Goal: Task Accomplishment & Management: Complete application form

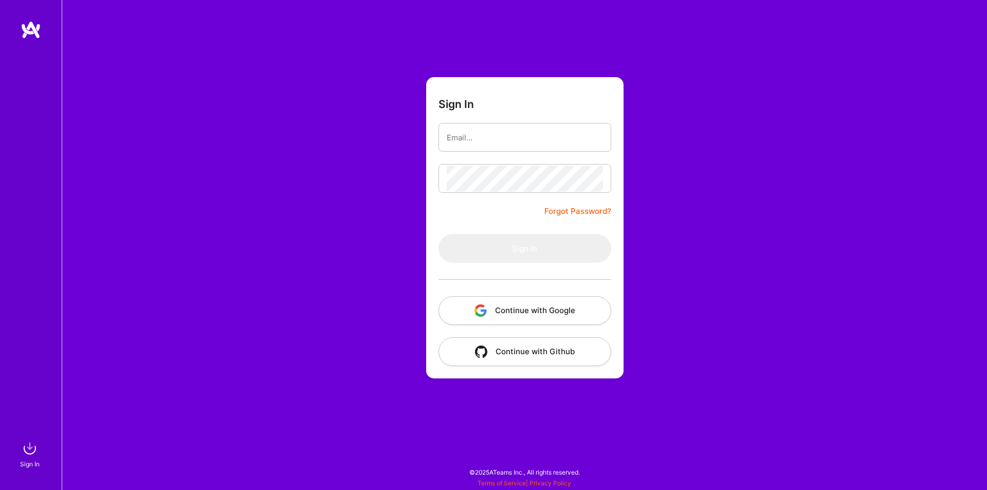
drag, startPoint x: 0, startPoint y: 0, endPoint x: 476, endPoint y: 139, distance: 496.3
click at [476, 139] on input "email" at bounding box center [525, 137] width 156 height 26
type input "[EMAIL_ADDRESS][DOMAIN_NAME]"
click at [465, 142] on input "[EMAIL_ADDRESS][DOMAIN_NAME]" at bounding box center [525, 137] width 156 height 26
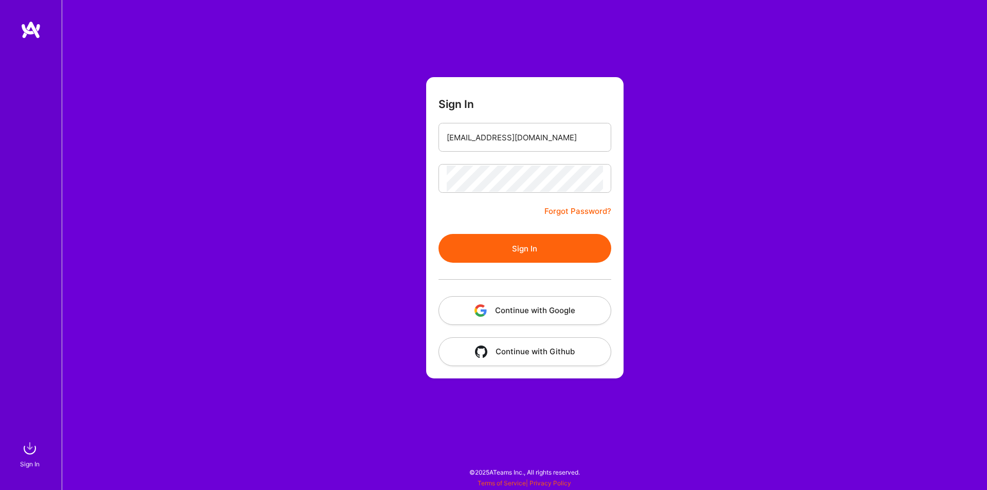
click at [508, 247] on button "Sign In" at bounding box center [524, 248] width 173 height 29
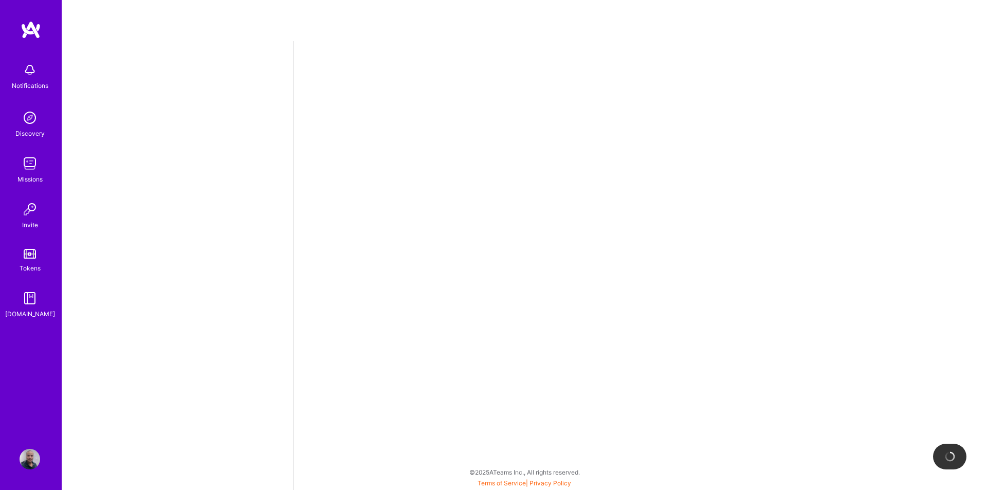
select select "BR"
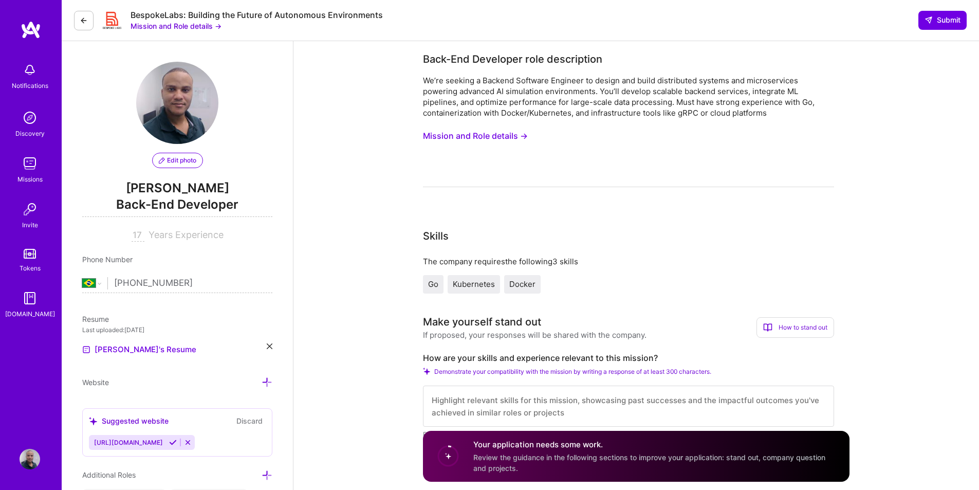
click at [470, 136] on button "Mission and Role details →" at bounding box center [475, 135] width 105 height 19
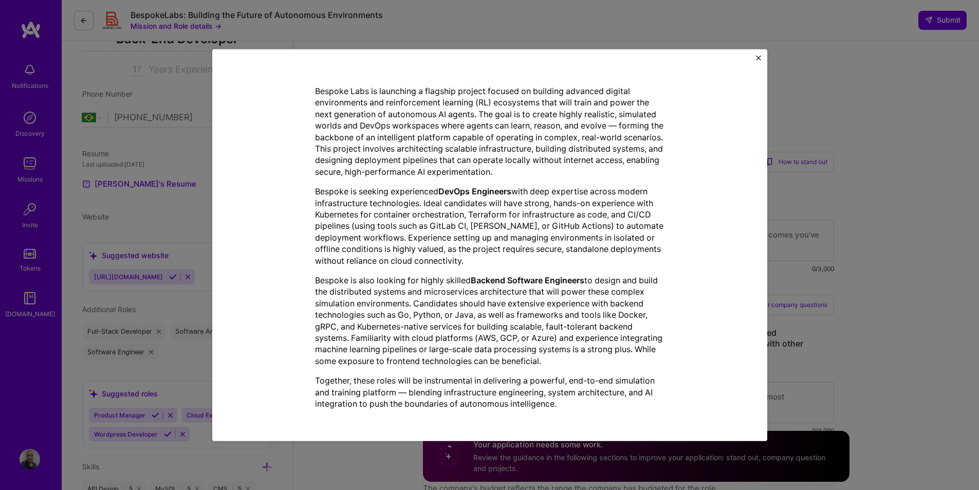
scroll to position [206, 0]
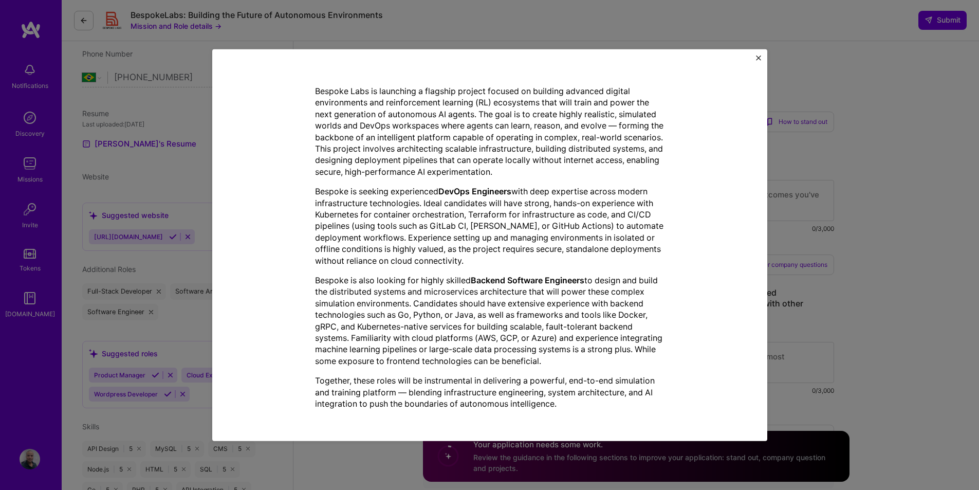
click at [758, 59] on img "Close" at bounding box center [758, 57] width 5 height 5
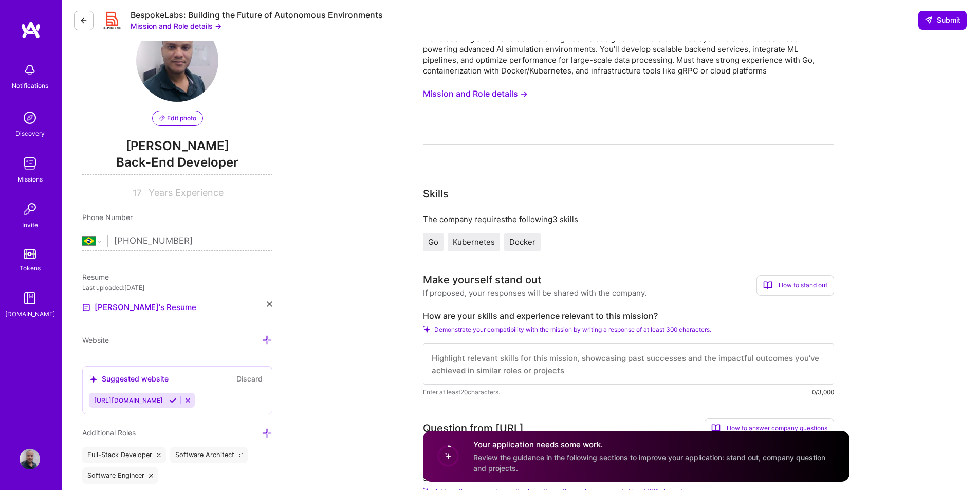
scroll to position [51, 0]
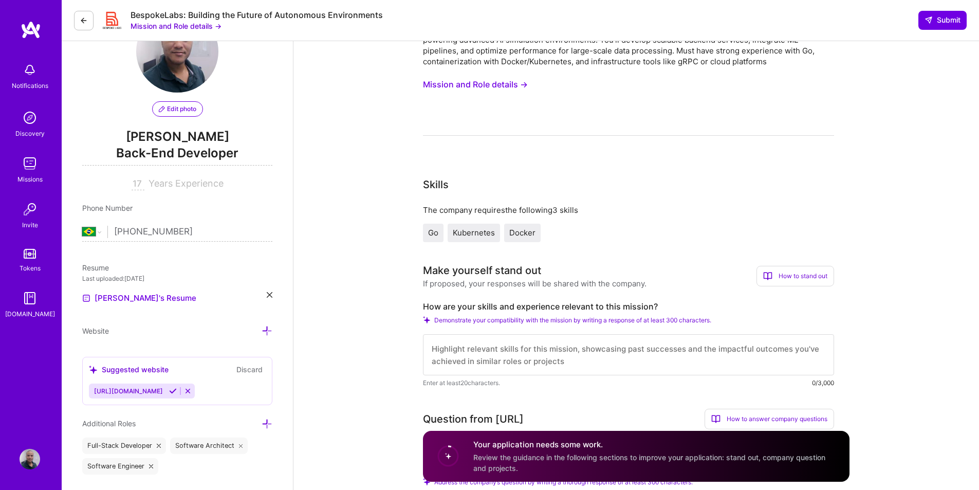
click at [458, 85] on button "Mission and Role details →" at bounding box center [475, 84] width 105 height 19
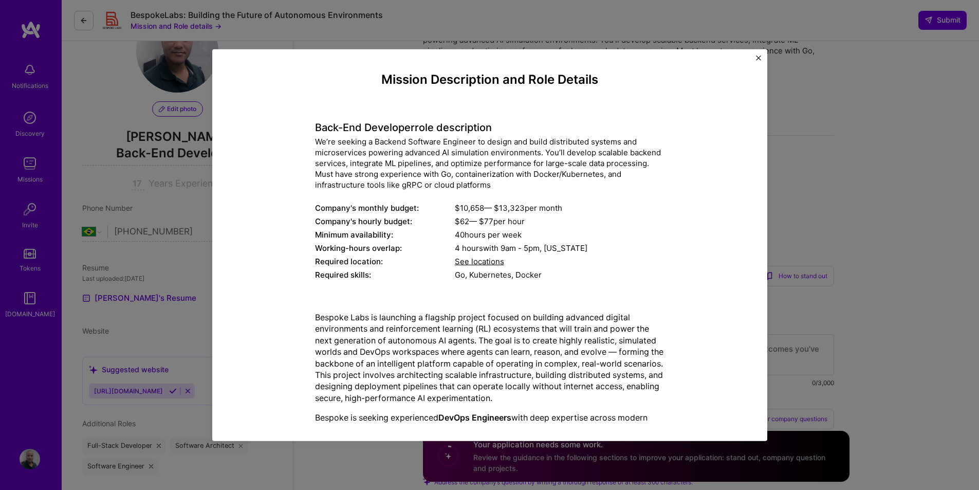
scroll to position [0, 0]
click at [159, 24] on div "Mission Description and Role Details Back-End Developer role description We’re …" at bounding box center [489, 245] width 979 height 490
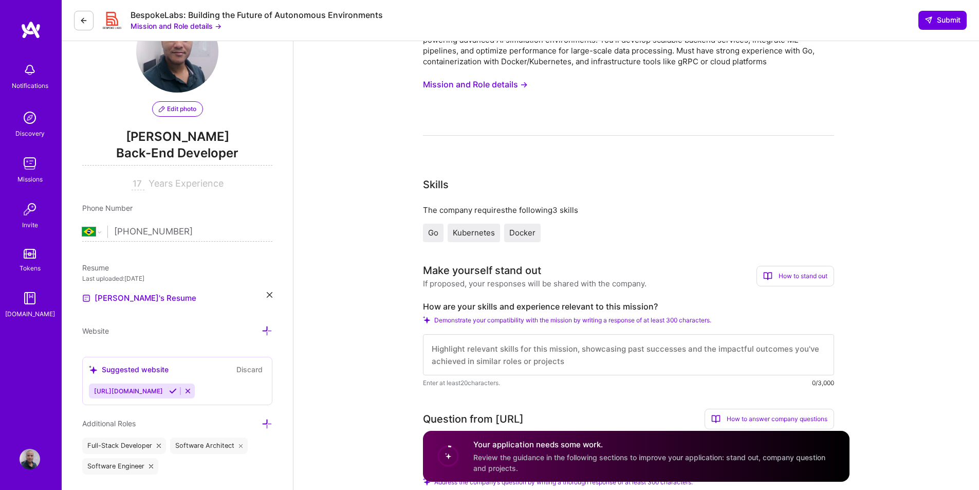
click at [159, 24] on button "Mission and Role details →" at bounding box center [176, 26] width 91 height 11
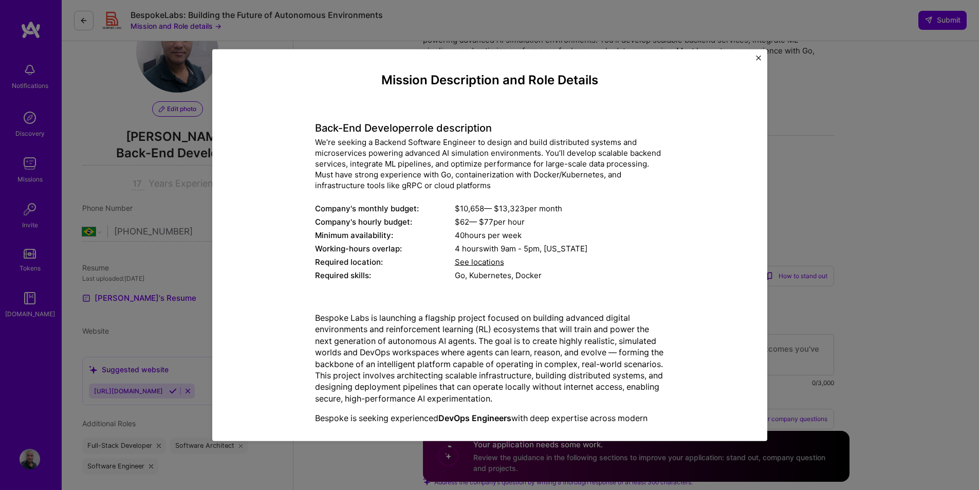
click at [87, 28] on div "Mission Description and Role Details Back-End Developer role description We’re …" at bounding box center [489, 245] width 979 height 490
click at [87, 28] on button at bounding box center [84, 21] width 20 height 20
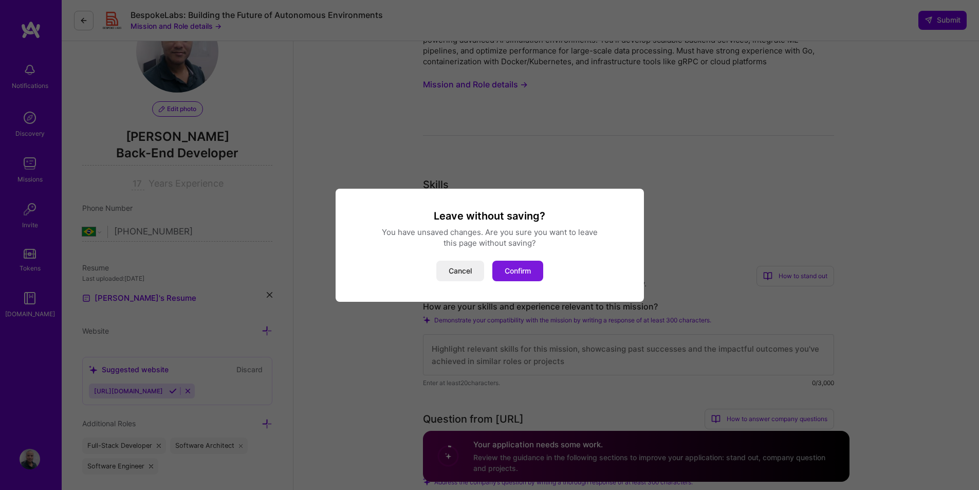
click at [507, 269] on button "Confirm" at bounding box center [517, 271] width 51 height 21
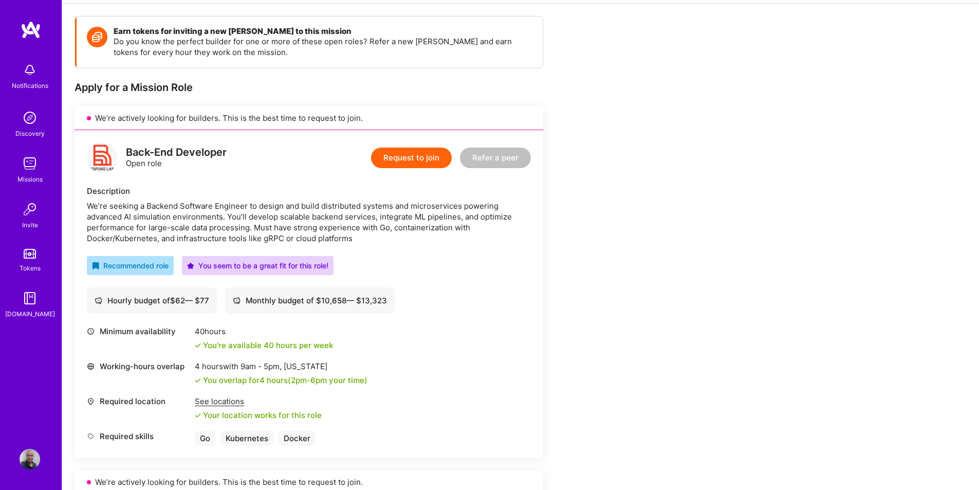
scroll to position [123, 0]
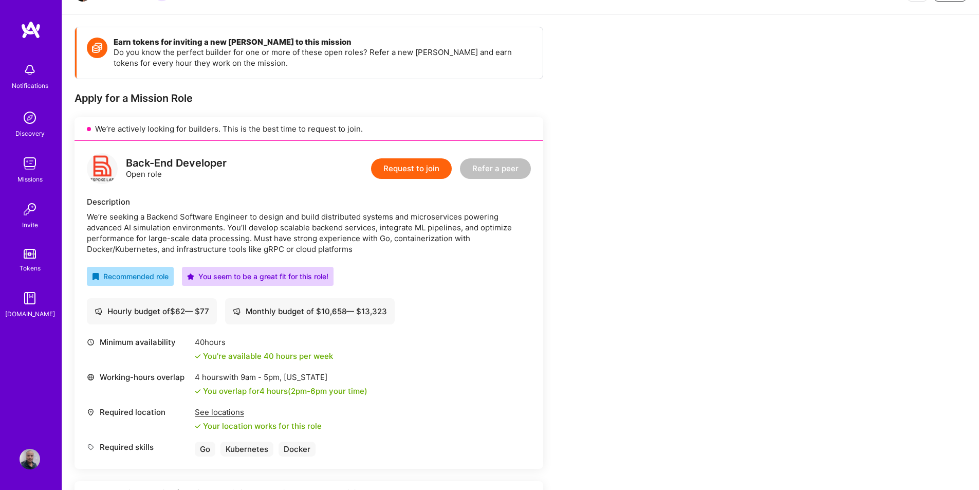
click at [418, 172] on button "Request to join" at bounding box center [411, 168] width 81 height 21
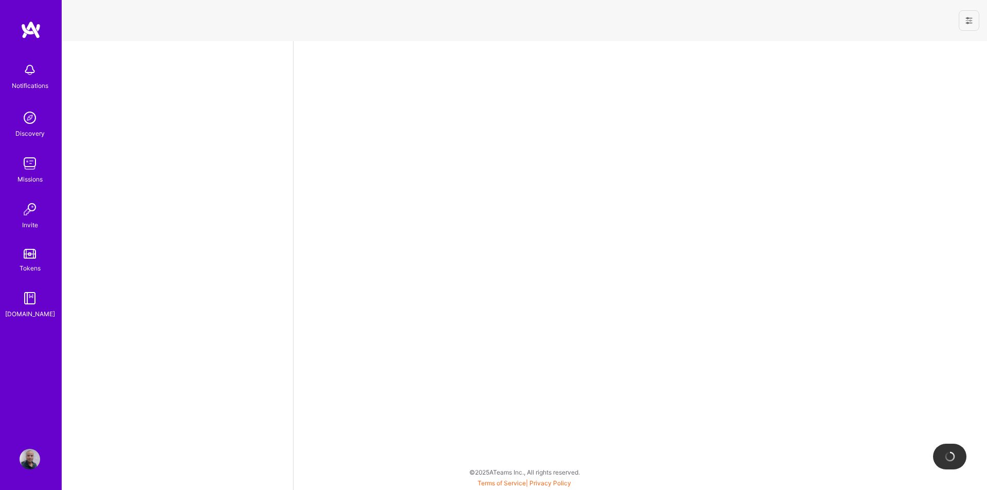
select select "BR"
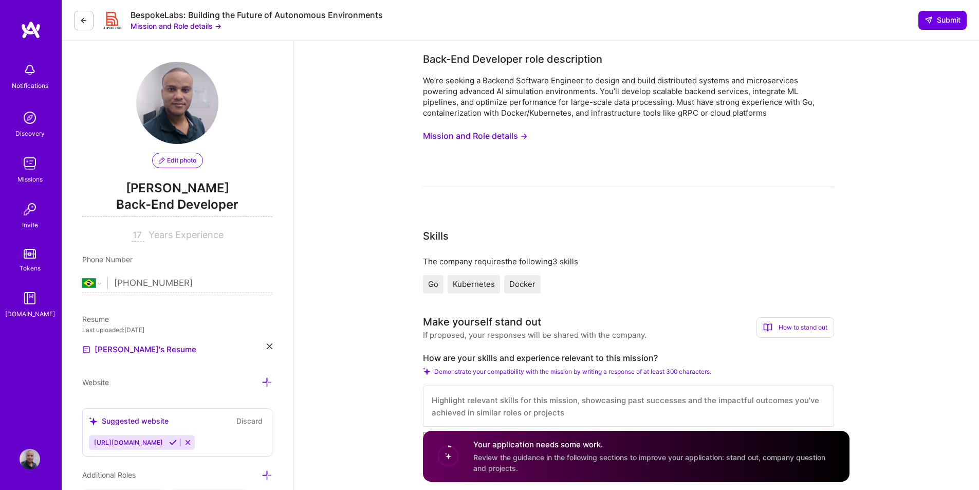
click at [36, 163] on img at bounding box center [30, 163] width 21 height 21
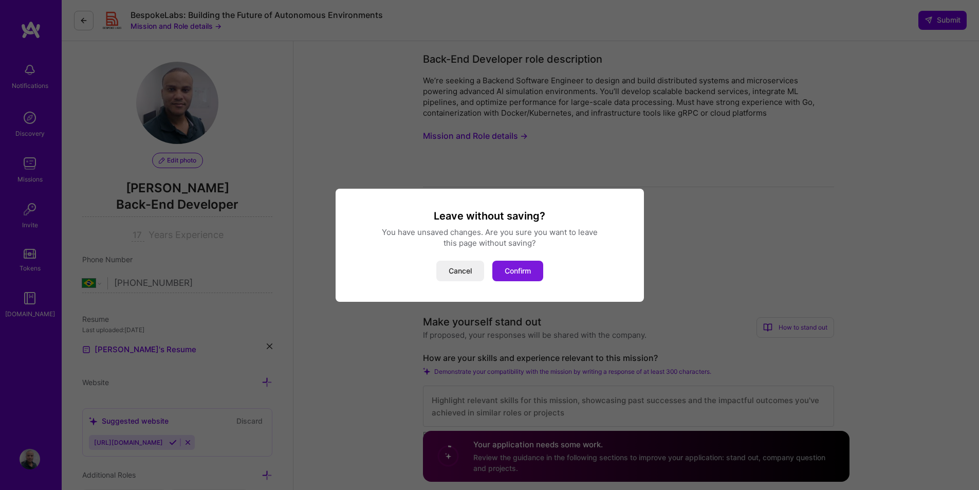
click at [526, 266] on button "Confirm" at bounding box center [517, 271] width 51 height 21
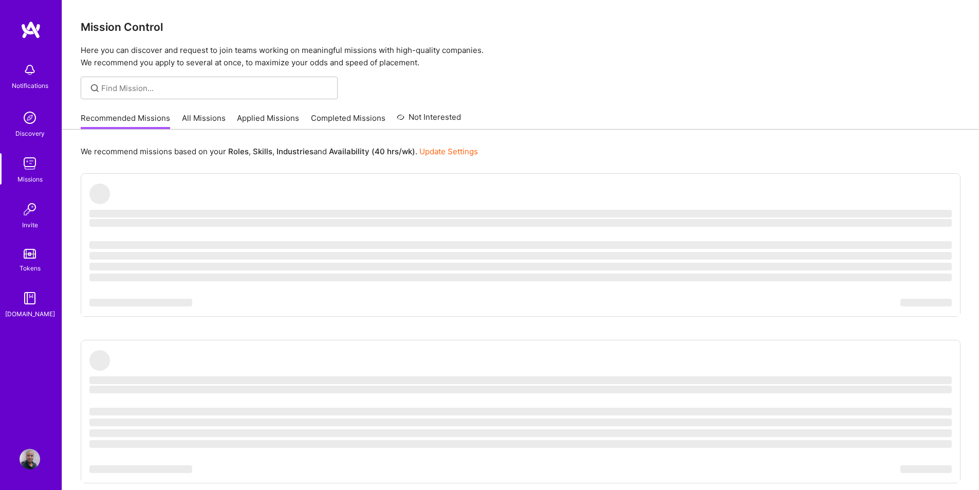
click at [261, 121] on link "Applied Missions" at bounding box center [268, 121] width 62 height 17
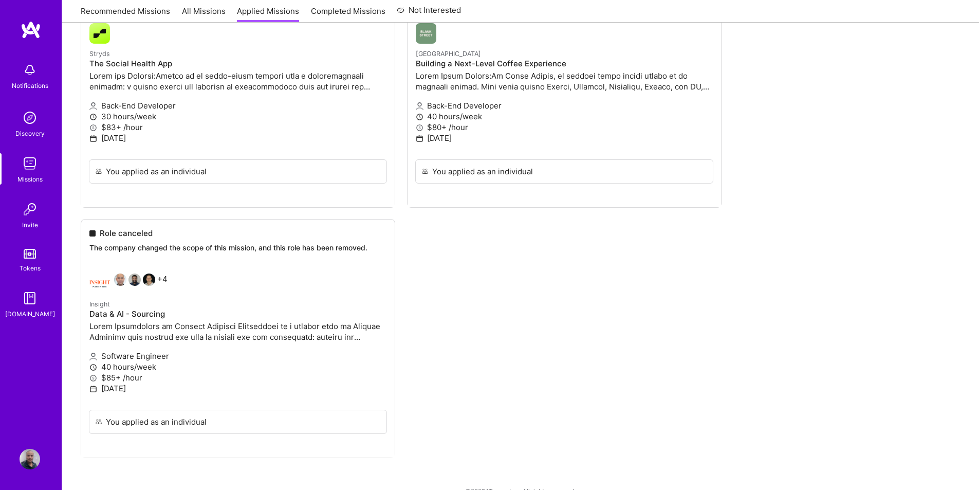
scroll to position [462, 0]
click at [536, 381] on ul "Not selected The company has decided to proceed with another candidate. +5 Laun…" at bounding box center [521, 96] width 880 height 781
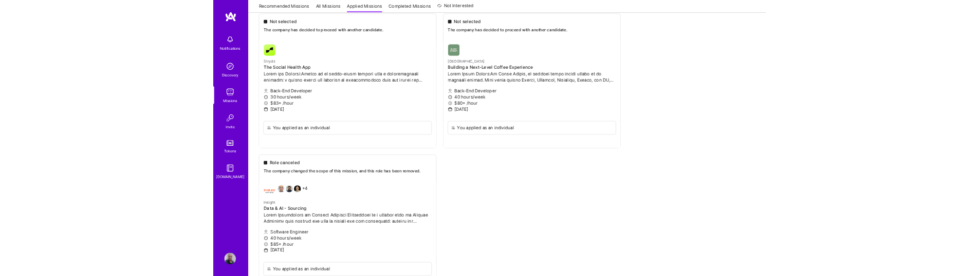
scroll to position [411, 0]
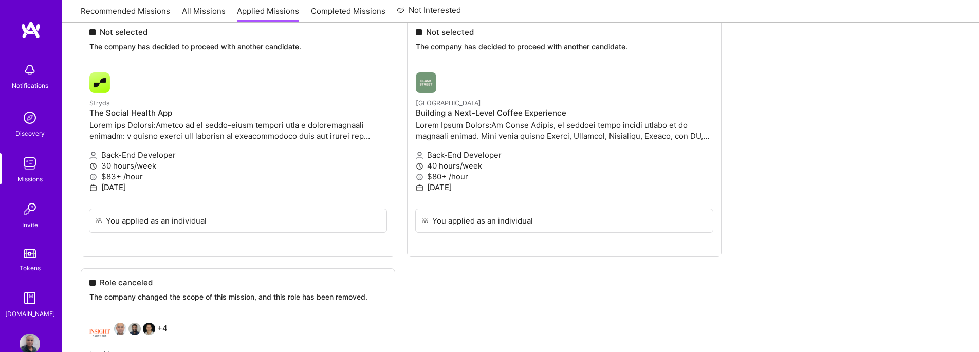
click at [583, 287] on ul "Not selected The company has decided to proceed with another candidate. +5 Laun…" at bounding box center [521, 147] width 880 height 781
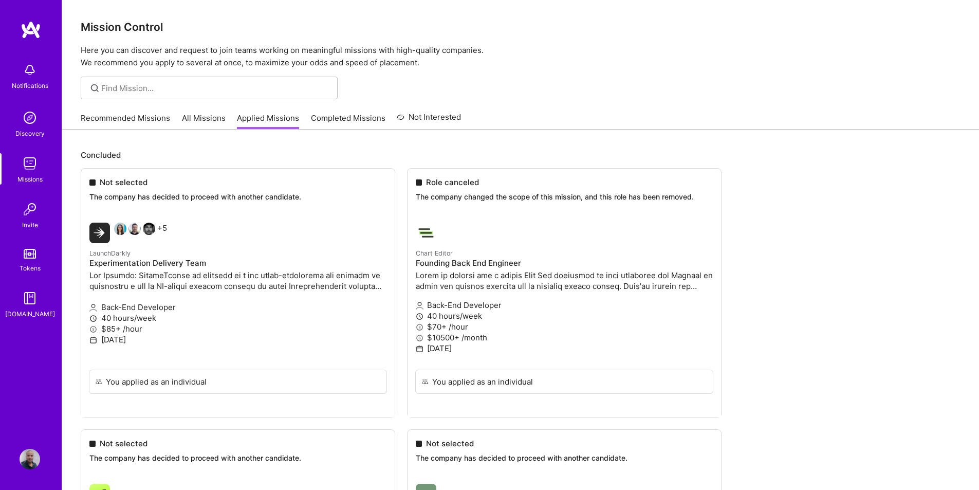
click at [131, 119] on link "Recommended Missions" at bounding box center [125, 121] width 89 height 17
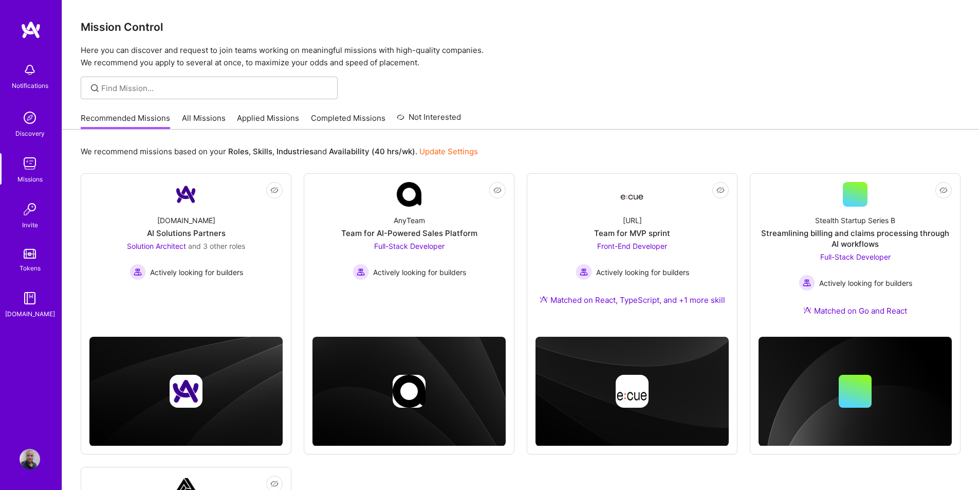
click at [209, 126] on link "All Missions" at bounding box center [204, 121] width 44 height 17
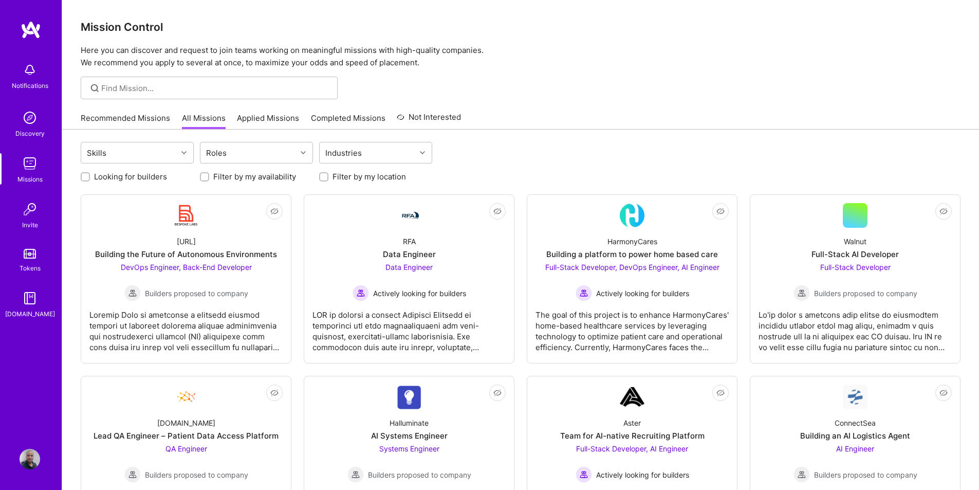
click at [142, 108] on div "Recommended Missions All Missions Applied Missions Completed Missions Not Inter…" at bounding box center [271, 118] width 380 height 22
click at [132, 118] on link "Recommended Missions" at bounding box center [125, 121] width 89 height 17
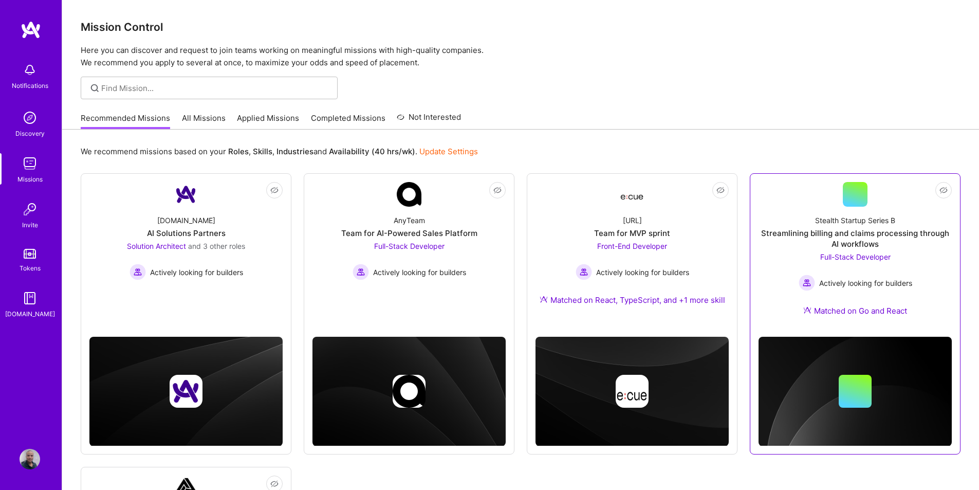
click at [848, 268] on div "Full-Stack Developer Actively looking for builders" at bounding box center [856, 271] width 114 height 40
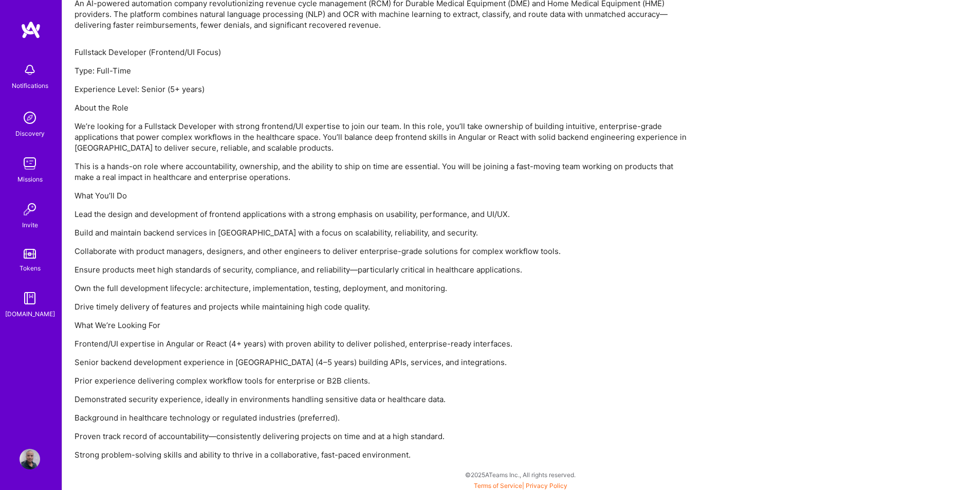
scroll to position [707, 0]
